Goal: Register for event/course

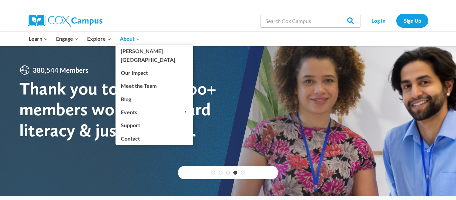
click at [122, 44] on link "About Expand" at bounding box center [129, 39] width 29 height 14
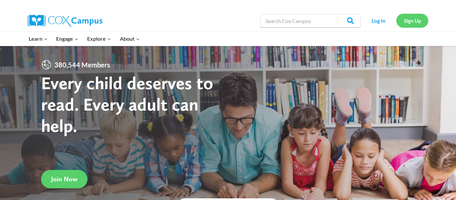
click at [407, 25] on link "Sign Up" at bounding box center [412, 21] width 32 height 14
click at [417, 23] on link "Sign Up" at bounding box center [412, 21] width 32 height 14
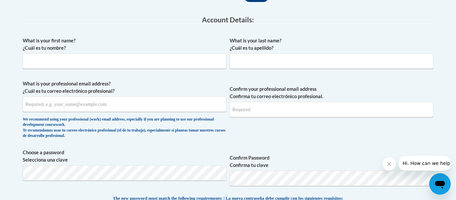
scroll to position [167, 0]
click at [144, 68] on input "What is your first name? ¿Cuál es tu nombre?" at bounding box center [124, 61] width 203 height 15
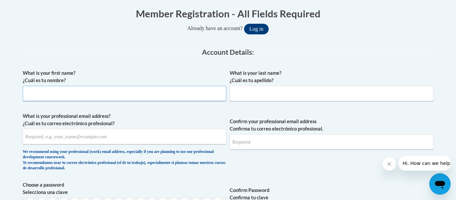
scroll to position [136, 0]
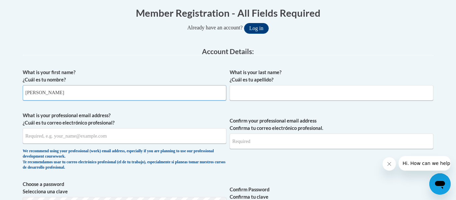
type input "[PERSON_NAME]"
click at [271, 91] on input "What is your last name? ¿Cuál es tu apellido?" at bounding box center [331, 92] width 203 height 15
type input "[PERSON_NAME]"
click at [145, 141] on input "What is your professional email address? ¿Cuál es tu correo electrónico profesi…" at bounding box center [124, 135] width 203 height 15
type input "bitsy74421@gmail.com"
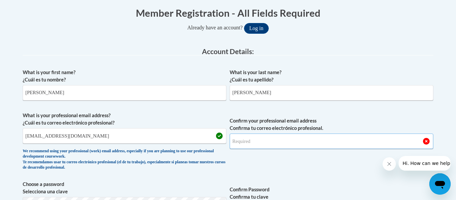
click at [274, 144] on input "Confirm your professional email address Confirma tu correo electrónico profesio…" at bounding box center [331, 140] width 203 height 15
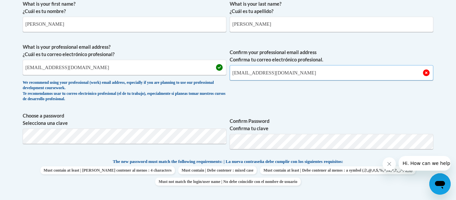
scroll to position [206, 0]
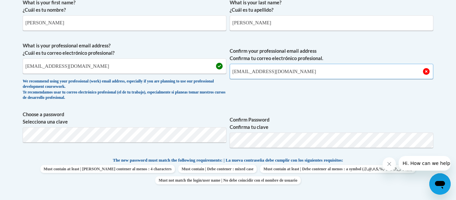
type input "bitsy74421@gmail.com"
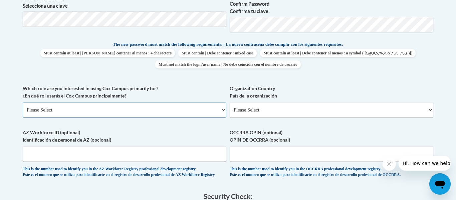
scroll to position [237, 0]
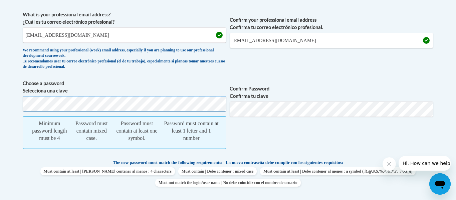
click at [0, 113] on body "This site uses cookies to help improve your learning experience. By continuing …" at bounding box center [228, 187] width 456 height 848
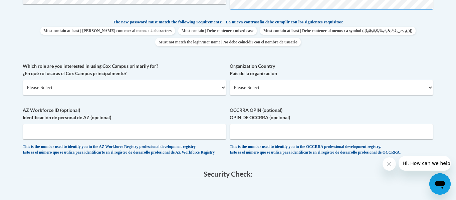
scroll to position [346, 0]
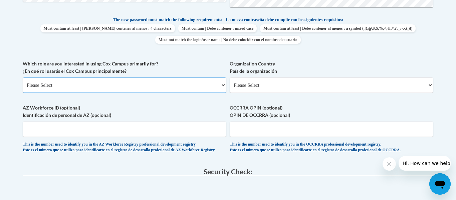
click at [135, 87] on select "Please Select College/University | Colegio/Universidad Community/Nonprofit Part…" at bounding box center [124, 84] width 203 height 15
click at [23, 77] on select "Please Select College/University | Colegio/Universidad Community/Nonprofit Part…" at bounding box center [124, 84] width 203 height 15
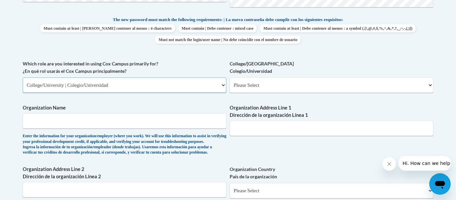
click at [118, 88] on select "Please Select College/University | Colegio/Universidad Community/Nonprofit Part…" at bounding box center [124, 84] width 203 height 15
select select "fbf2d438-af2f-41f8-98f1-81c410e29de3"
click at [23, 77] on select "Please Select College/University | Colegio/Universidad Community/Nonprofit Part…" at bounding box center [124, 84] width 203 height 15
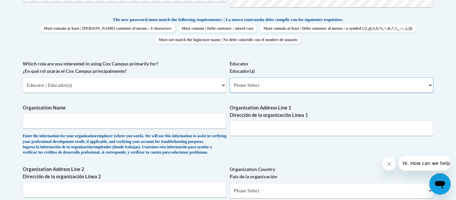
click at [251, 90] on select "Please Select Early Learning/Daycare Teacher/Family Home Care Provider | Maestr…" at bounding box center [331, 84] width 203 height 15
select select "5e2af403-4f2c-4e49-a02f-103e55d7b75b"
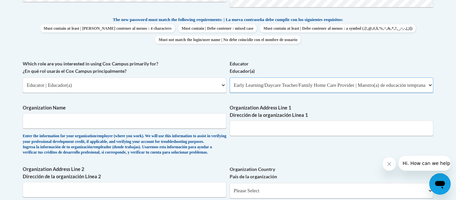
click at [230, 77] on select "Please Select Early Learning/Daycare Teacher/Family Home Care Provider | Maestr…" at bounding box center [331, 84] width 203 height 15
click at [113, 128] on input "Organization Name" at bounding box center [124, 120] width 203 height 15
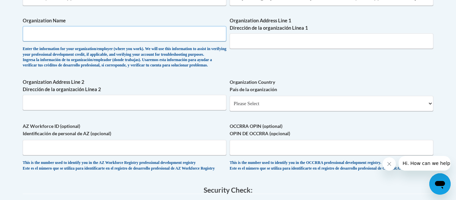
scroll to position [434, 0]
click at [133, 31] on input "Organization Name" at bounding box center [124, 32] width 203 height 15
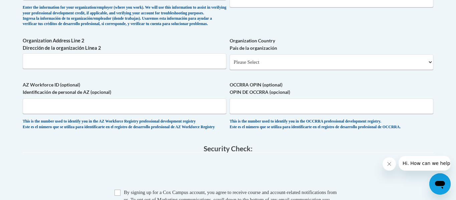
scroll to position [477, 0]
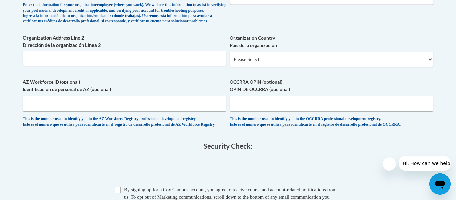
click at [130, 111] on input "AZ Workforce ID (optional) Identificación de personal de AZ (opcional)" at bounding box center [124, 103] width 203 height 15
click at [272, 111] on input "OCCRRA OPIN (optional) OPIN DE OCCRRA (opcional)" at bounding box center [331, 103] width 203 height 15
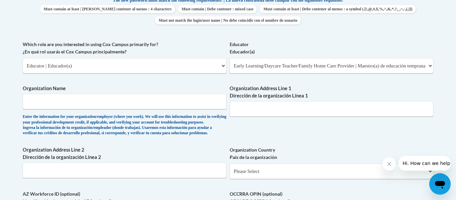
scroll to position [367, 0]
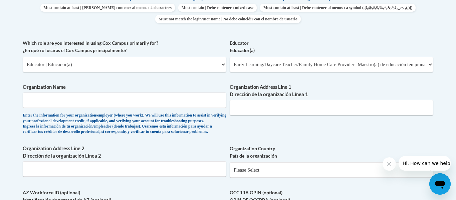
click at [177, 109] on span "Organization Name Enter the information for your organization/employer (where y…" at bounding box center [124, 108] width 203 height 51
click at [181, 101] on input "Organization Name" at bounding box center [124, 99] width 203 height 15
click at [287, 110] on input "Organization Address Line 1 Dirección de la organización Línea 1" at bounding box center [331, 107] width 203 height 15
click at [65, 100] on input "Pickens High Scholl" at bounding box center [124, 99] width 203 height 15
click at [66, 100] on input "Pickens High Scholl" at bounding box center [124, 99] width 203 height 15
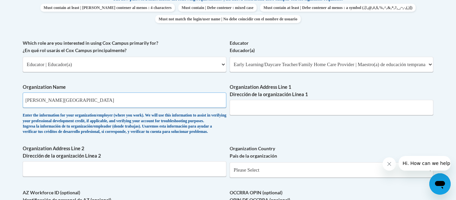
type input "Pickens High School"
click at [243, 107] on input "Organization Address Line 1 Dirección de la organización Línea 1" at bounding box center [331, 107] width 203 height 15
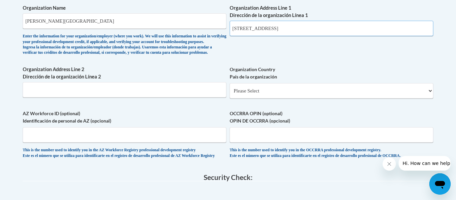
scroll to position [446, 0]
click at [289, 98] on select "Please Select United States | Estados Unidos Outside of the United States | Fue…" at bounding box center [331, 90] width 203 height 15
click at [297, 27] on input "500 Dragon Drive Jasper GA" at bounding box center [331, 27] width 203 height 15
click at [297, 98] on select "Please Select United States | Estados Unidos Outside of the United States | Fue…" at bounding box center [331, 90] width 203 height 15
click at [297, 30] on input "500 Dragon Drive" at bounding box center [331, 27] width 203 height 15
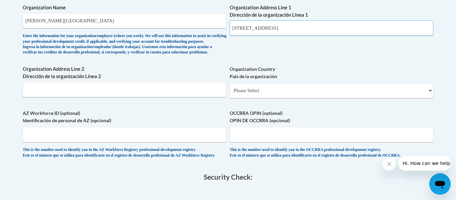
type input "500 Dragon Drive Jasper GA"
click at [279, 98] on select "Please Select United States | Estados Unidos Outside of the United States | Fue…" at bounding box center [331, 90] width 203 height 15
select select "ad49bcad-a171-4b2e-b99c-48b446064914"
click at [230, 93] on select "Please Select United States | Estados Unidos Outside of the United States | Fue…" at bounding box center [331, 90] width 203 height 15
select select
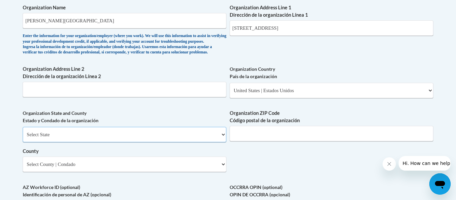
click at [111, 142] on select "Select State Alabama Alaska Arizona Arkansas California Colorado Connecticut De…" at bounding box center [124, 134] width 203 height 15
select select "Georgia"
click at [23, 138] on select "Select State Alabama Alaska Arizona Arkansas California Colorado Connecticut De…" at bounding box center [124, 134] width 203 height 15
drag, startPoint x: 300, startPoint y: 28, endPoint x: 272, endPoint y: 27, distance: 27.7
click at [272, 27] on input "500 Dragon Drive Jasper GA" at bounding box center [331, 27] width 203 height 15
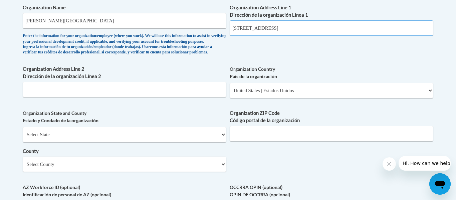
type input "500 Dragon Drive"
click at [277, 141] on input "Organization ZIP Code Código postal de la organización" at bounding box center [331, 133] width 203 height 15
type input "30143"
click at [125, 177] on div "Organization State and County Estado y Condado de la organización Select State …" at bounding box center [124, 142] width 203 height 67
click at [120, 172] on select "Select County Appling Atkinson Bacon Baker Baldwin Banks Barrow Bartow Ben Hill…" at bounding box center [124, 163] width 203 height 15
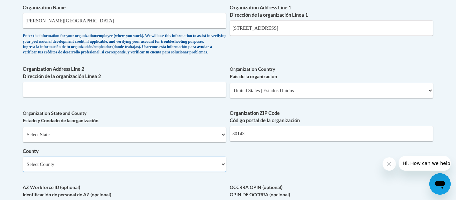
select select "Pickens"
click at [23, 167] on select "Select County Appling Atkinson Bacon Baker Baldwin Banks Barrow Bartow Ben Hill…" at bounding box center [124, 163] width 203 height 15
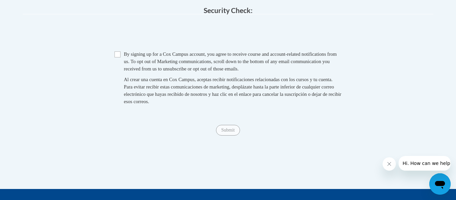
scroll to position [689, 0]
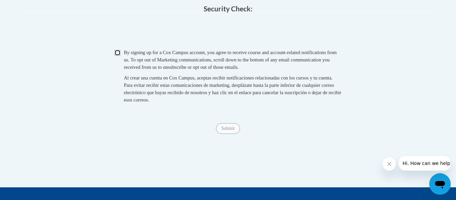
click at [117, 56] on input "Checkbox" at bounding box center [117, 53] width 6 height 6
checkbox input "true"
click at [232, 134] on input "Submit" at bounding box center [228, 128] width 24 height 11
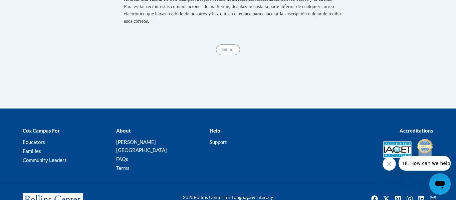
scroll to position [773, 0]
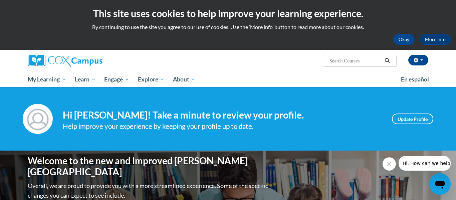
click at [352, 59] on input "Search..." at bounding box center [355, 61] width 53 height 8
type input "Build my Brain"
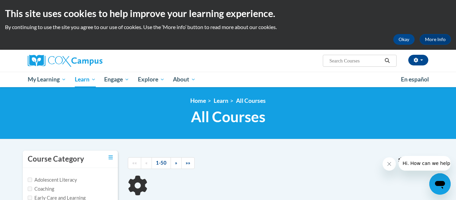
type input "Build my Brain"
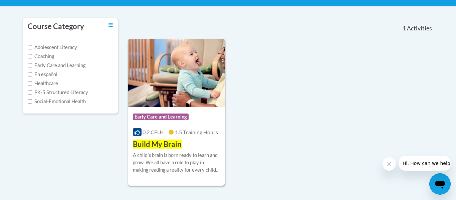
scroll to position [129, 0]
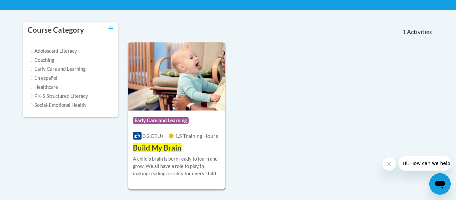
click at [213, 99] on img at bounding box center [176, 76] width 97 height 68
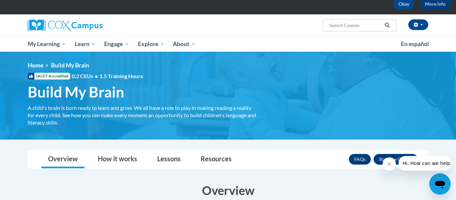
scroll to position [34, 0]
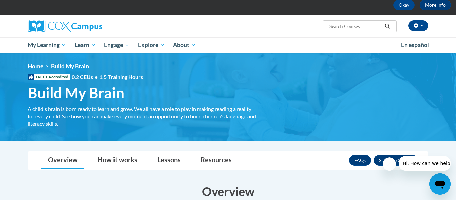
click at [376, 29] on input "Search..." at bounding box center [355, 26] width 53 height 8
type input "build my brain"
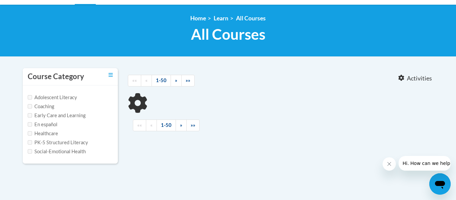
type input "build my brain"
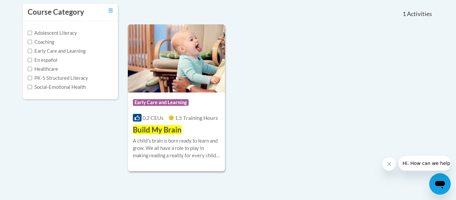
scroll to position [149, 0]
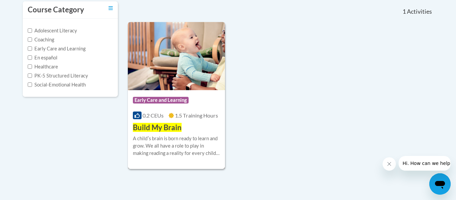
click at [203, 113] on span "1.5 Training Hours" at bounding box center [196, 115] width 43 height 6
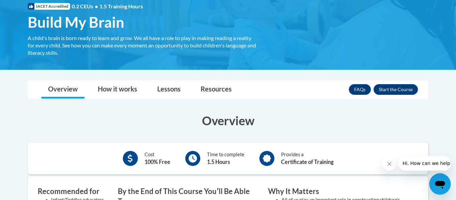
scroll to position [105, 0]
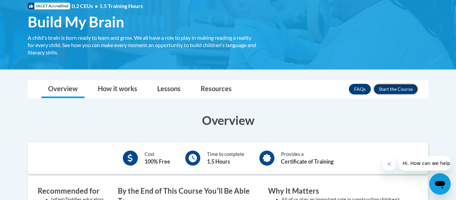
click at [384, 88] on button "Enroll" at bounding box center [395, 89] width 44 height 11
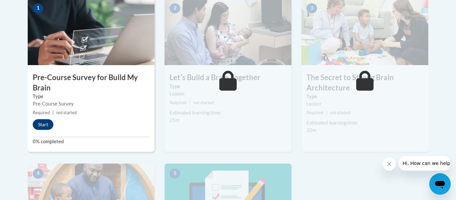
scroll to position [227, 0]
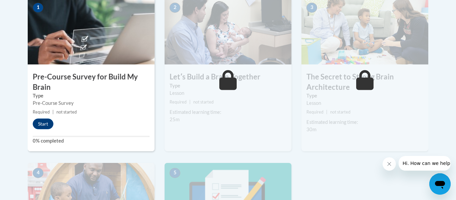
click at [113, 111] on small "Required | not started" at bounding box center [91, 111] width 127 height 7
click at [40, 122] on button "Start" at bounding box center [43, 123] width 21 height 11
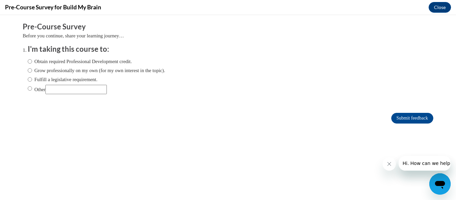
scroll to position [0, 0]
click at [31, 87] on input "Other" at bounding box center [30, 88] width 4 height 7
radio input "true"
click at [28, 60] on input "Obtain required Professional Development credit." at bounding box center [30, 61] width 4 height 7
radio input "true"
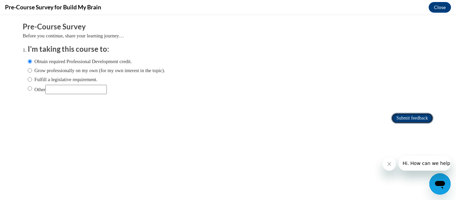
click at [400, 121] on input "Submit feedback" at bounding box center [412, 118] width 42 height 11
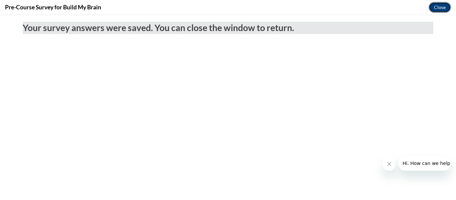
click at [444, 9] on button "Close" at bounding box center [439, 7] width 22 height 11
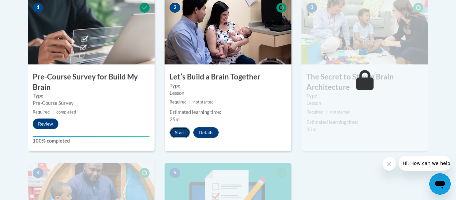
click at [178, 132] on button "Start" at bounding box center [179, 132] width 21 height 11
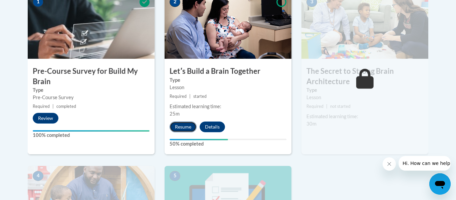
click at [188, 123] on button "Resume" at bounding box center [182, 126] width 27 height 11
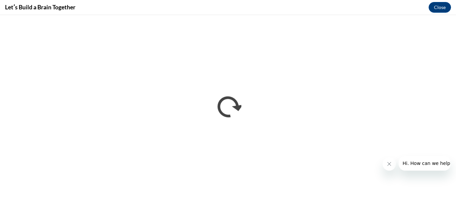
click at [392, 167] on button "Close message from company" at bounding box center [388, 163] width 13 height 13
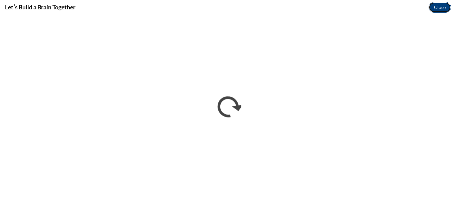
click at [440, 7] on button "Close" at bounding box center [439, 7] width 22 height 11
